Goal: Task Accomplishment & Management: Complete application form

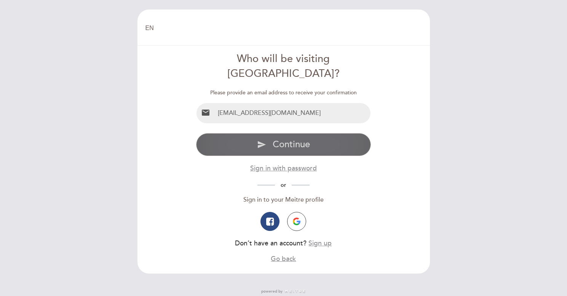
type input "[EMAIL_ADDRESS][DOMAIN_NAME]"
click at [304, 139] on span "Continue" at bounding box center [291, 144] width 37 height 11
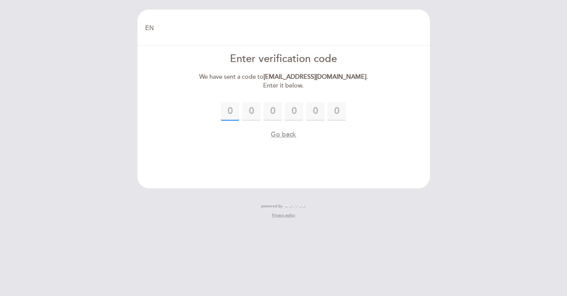
paste input "8"
type input "8"
type input "4"
type input "8"
type input "3"
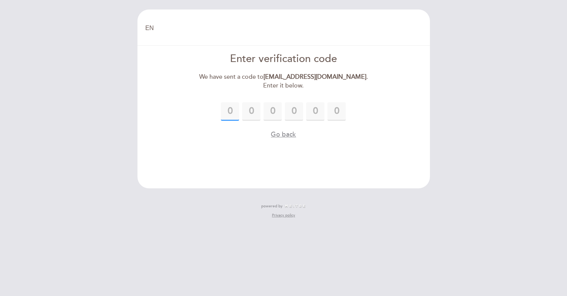
type input "8"
type input "7"
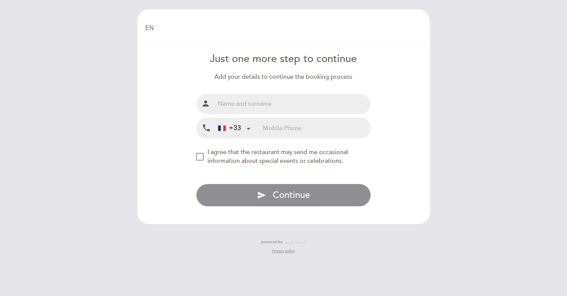
click at [221, 129] on div at bounding box center [222, 128] width 8 height 5
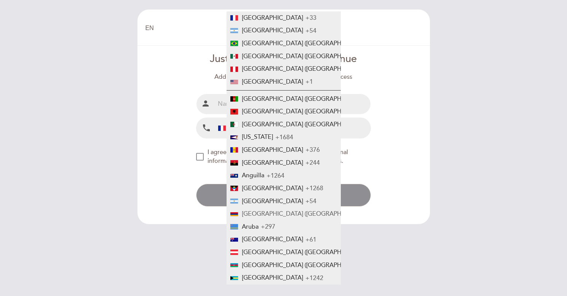
scroll to position [19, 0]
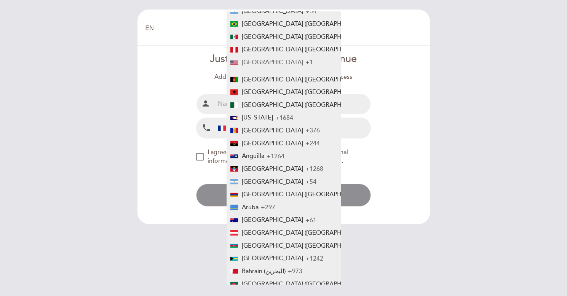
click at [268, 62] on span "[GEOGRAPHIC_DATA]" at bounding box center [272, 63] width 61 height 8
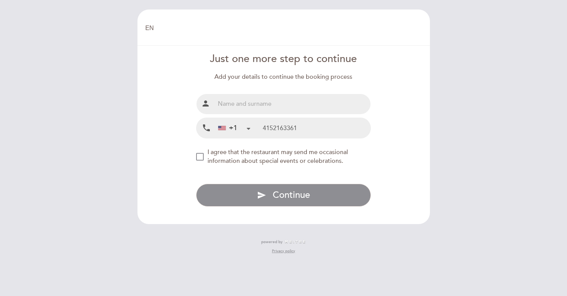
type input "4152163361"
click at [202, 155] on div "NEW_MODAL_AGREE_RESTAURANT_SEND_OCCASIONAL_INFO" at bounding box center [200, 157] width 8 height 8
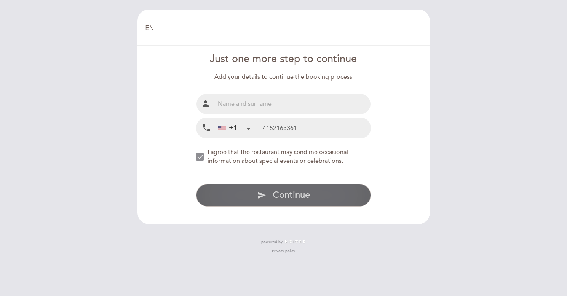
click at [270, 194] on button "send Continue" at bounding box center [283, 195] width 175 height 23
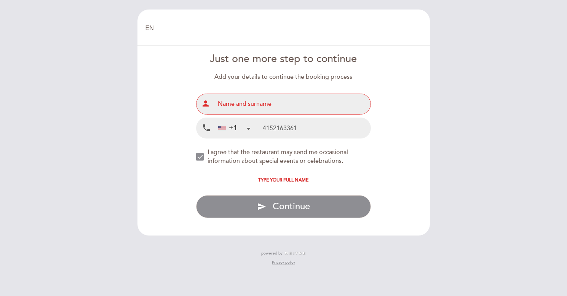
click at [267, 100] on input "text" at bounding box center [293, 104] width 156 height 20
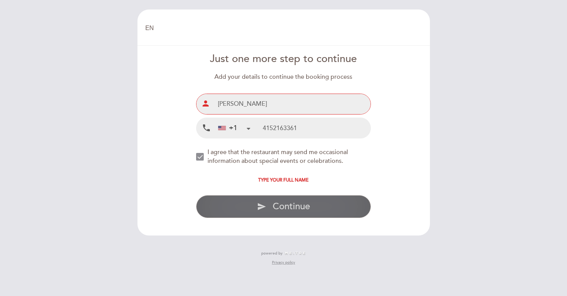
type input "[PERSON_NAME]"
click at [297, 196] on button "send Continue" at bounding box center [283, 206] width 175 height 23
